Goal: Task Accomplishment & Management: Use online tool/utility

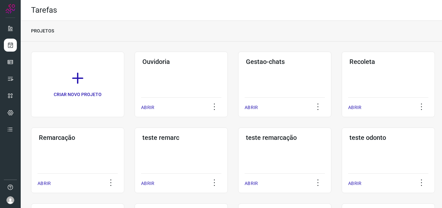
click at [135, 150] on div "Remarcação ABRIR" at bounding box center [181, 159] width 93 height 65
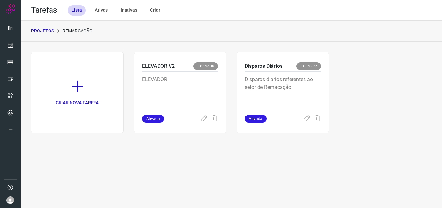
click at [297, 98] on p "Disparos diarios referentes ao setor de Remacação" at bounding box center [283, 91] width 76 height 32
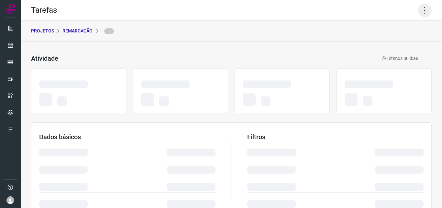
click at [418, 11] on icon at bounding box center [425, 11] width 14 height 14
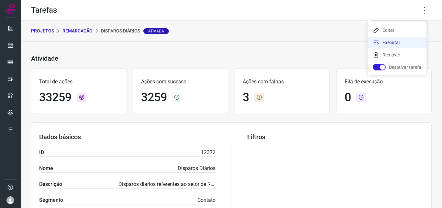
click at [395, 43] on li "Executar" at bounding box center [397, 42] width 59 height 10
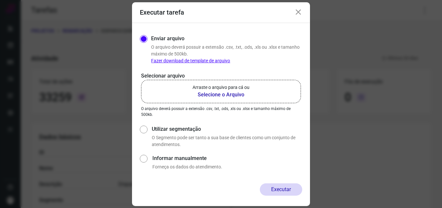
click at [212, 86] on p "Arraste o arquivo para cá ou" at bounding box center [221, 87] width 57 height 7
click at [0, 0] on input "Arraste o arquivo para cá ou Selecione o Arquivo" at bounding box center [0, 0] width 0 height 0
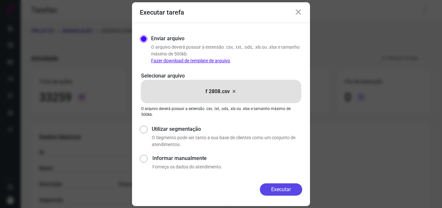
click at [279, 190] on button "Executar" at bounding box center [281, 189] width 42 height 12
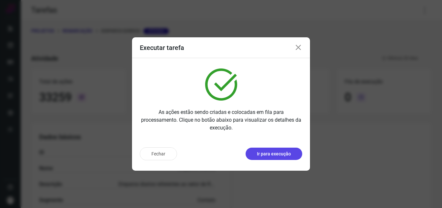
click at [284, 156] on p "Ir para execução" at bounding box center [274, 153] width 34 height 7
